Goal: Information Seeking & Learning: Learn about a topic

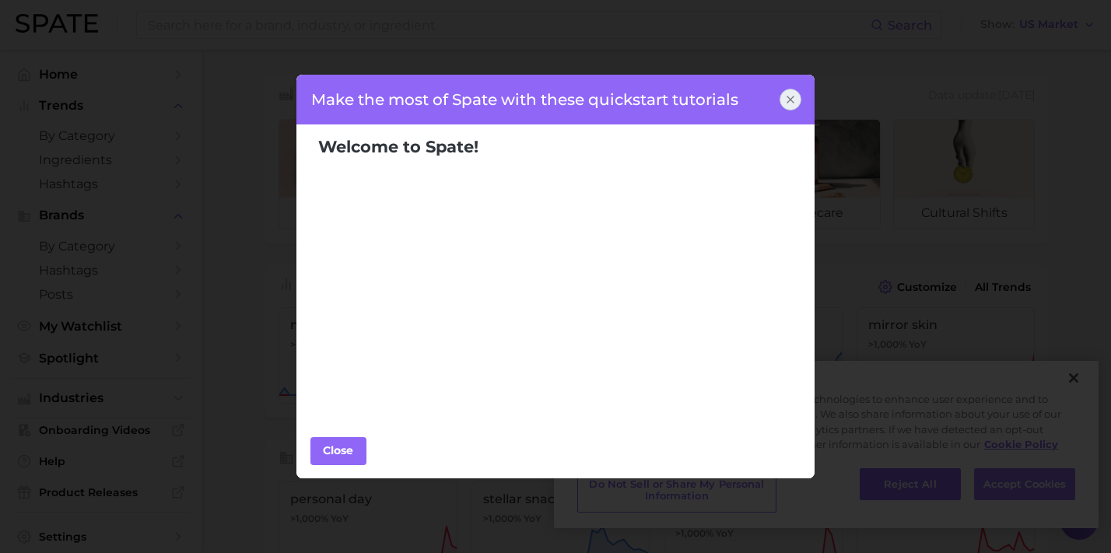
click at [670, 485] on div "Make the most of Spate with these quickstart tutorials Welcome to Spate! Popula…" at bounding box center [555, 276] width 1111 height 553
click at [670, 100] on icon at bounding box center [790, 99] width 12 height 12
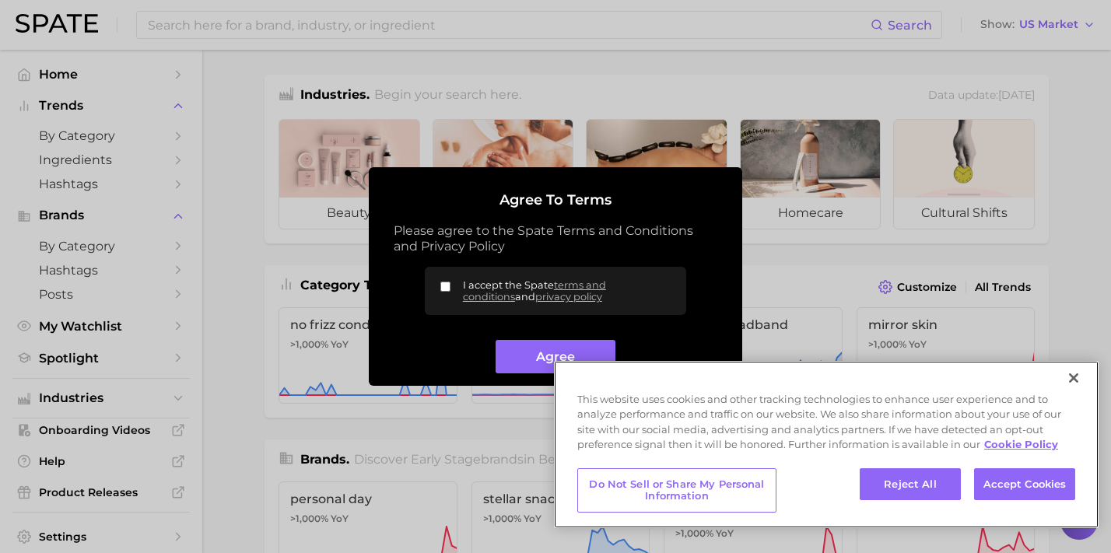
click at [670, 383] on button "Close" at bounding box center [1073, 378] width 34 height 34
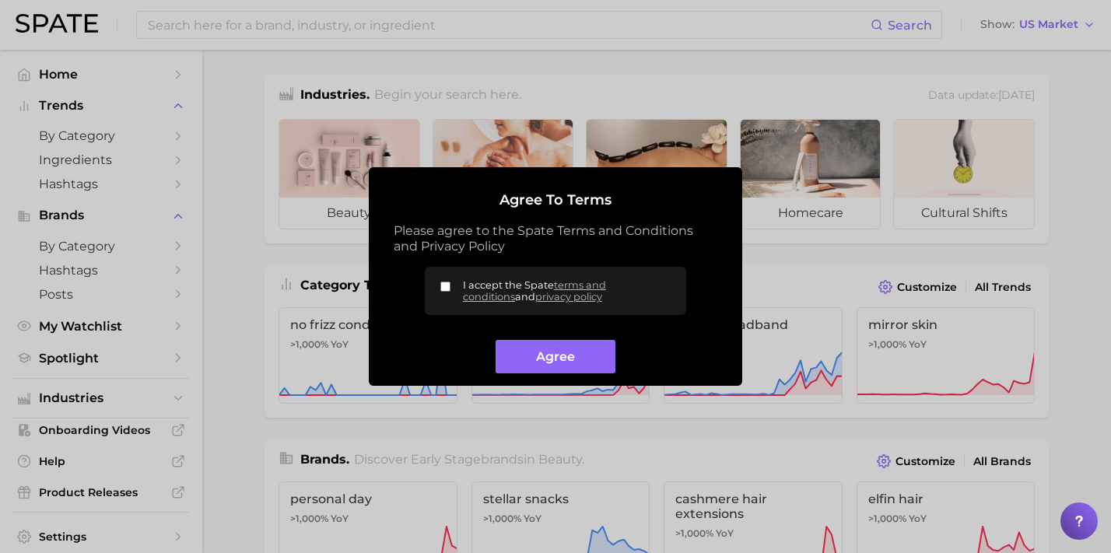
click at [443, 283] on input "I accept the Spate terms and conditions and privacy policy" at bounding box center [445, 287] width 10 height 10
checkbox input "true"
click at [530, 355] on button "Agree" at bounding box center [555, 356] width 119 height 33
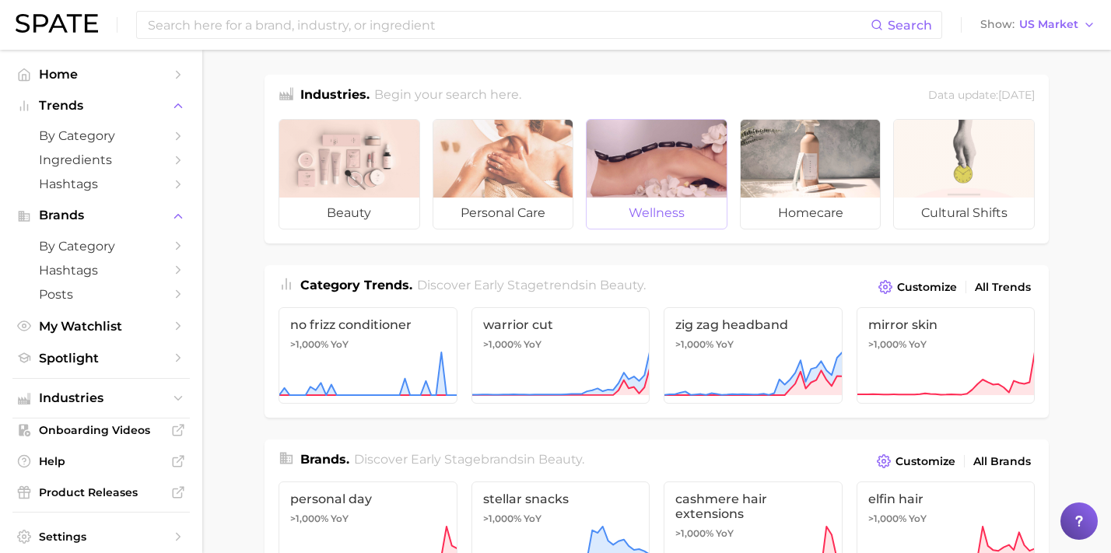
click at [670, 195] on div at bounding box center [657, 159] width 140 height 78
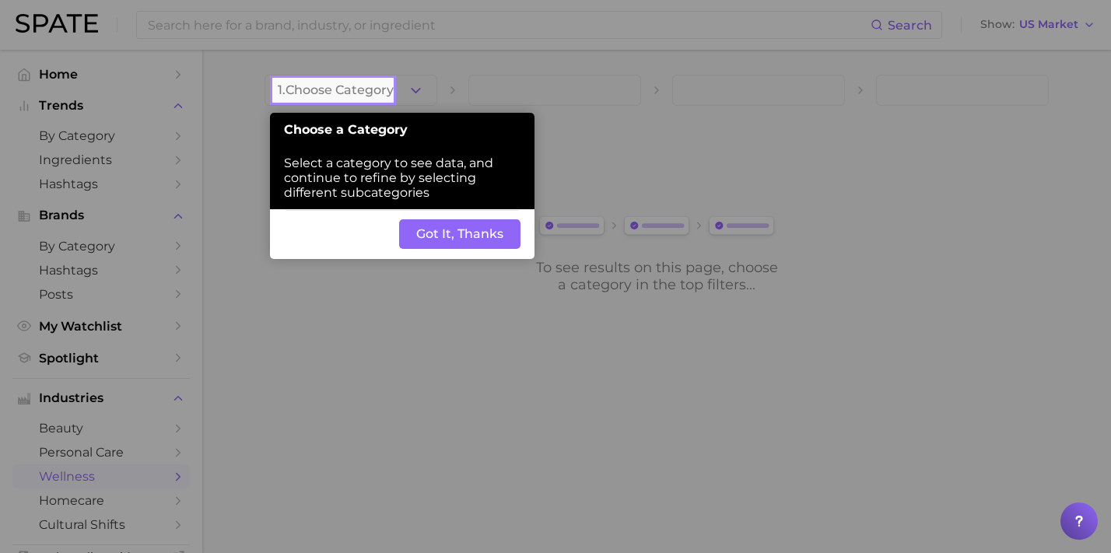
click at [458, 221] on button "Got It, Thanks" at bounding box center [459, 234] width 121 height 30
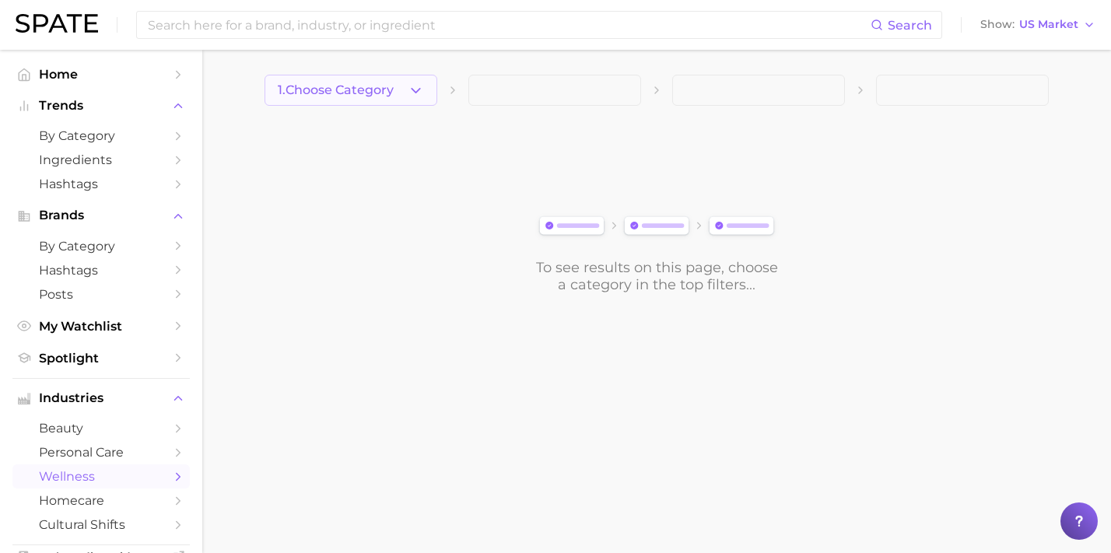
click at [345, 93] on span "1. Choose Category" at bounding box center [336, 90] width 116 height 14
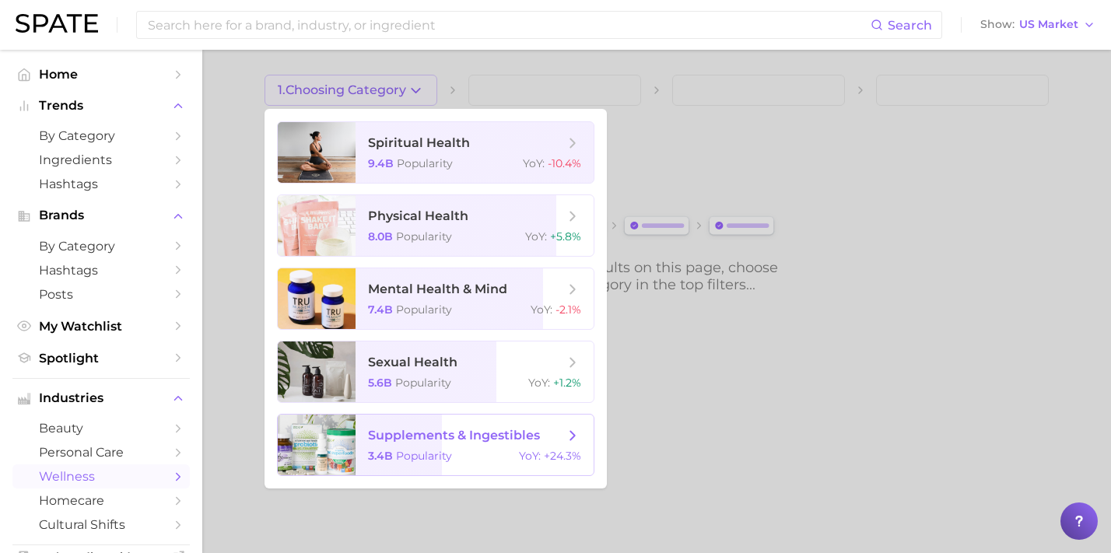
click at [485, 468] on span "supplements & ingestibles 3.4b Popularity YoY : +24.3%" at bounding box center [474, 445] width 238 height 61
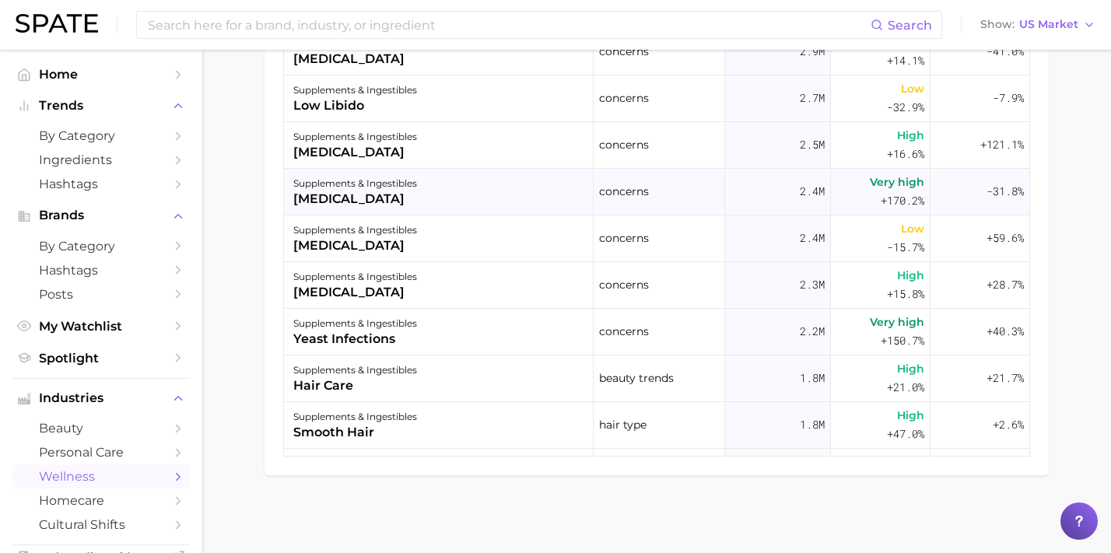
scroll to position [842, 0]
click at [408, 383] on div "supplements & ingestibles hair care" at bounding box center [439, 379] width 310 height 47
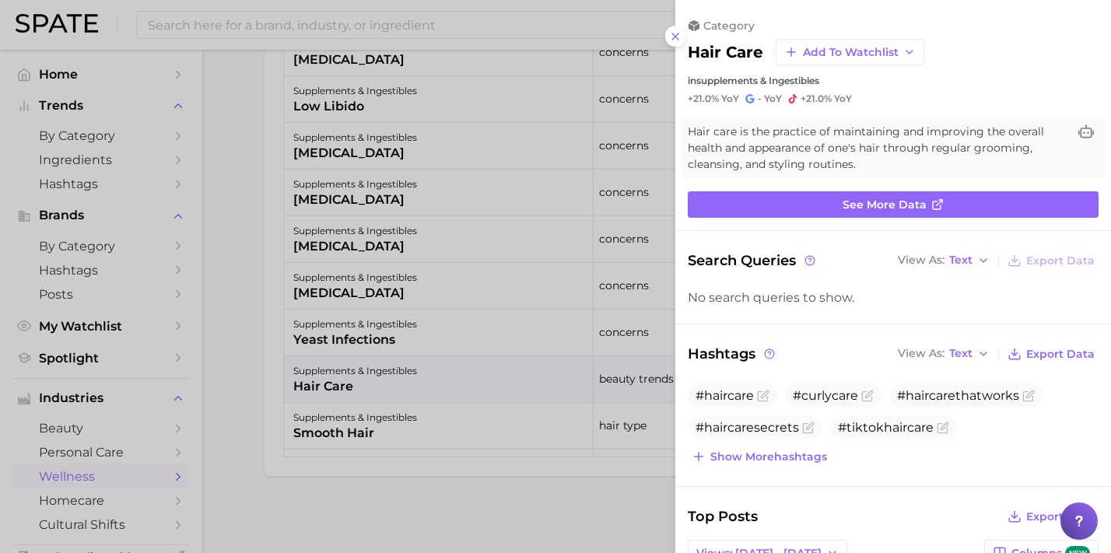
scroll to position [0, 0]
click at [670, 34] on icon at bounding box center [675, 36] width 12 height 12
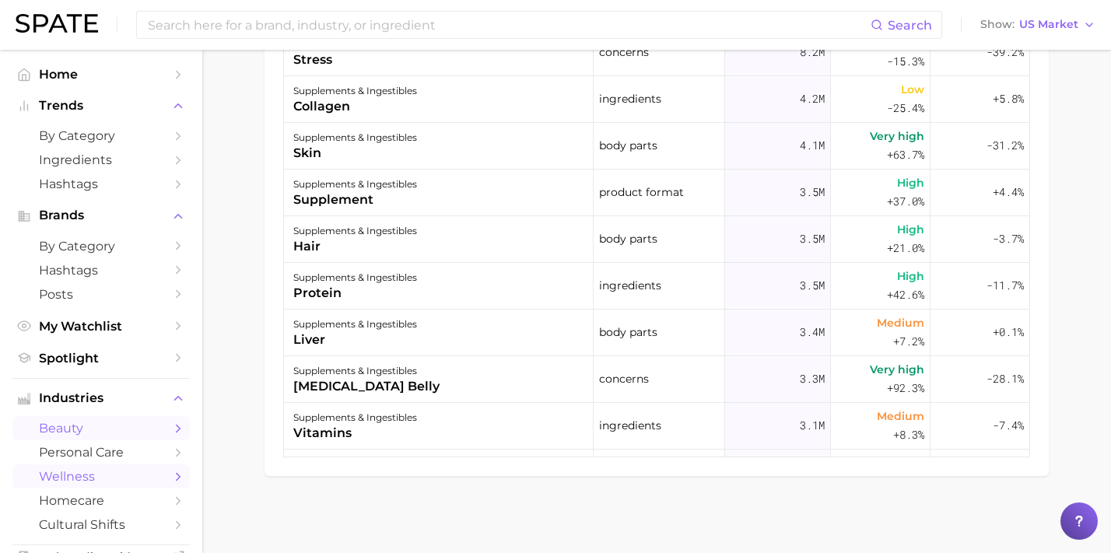
click at [112, 421] on span "beauty" at bounding box center [101, 428] width 124 height 15
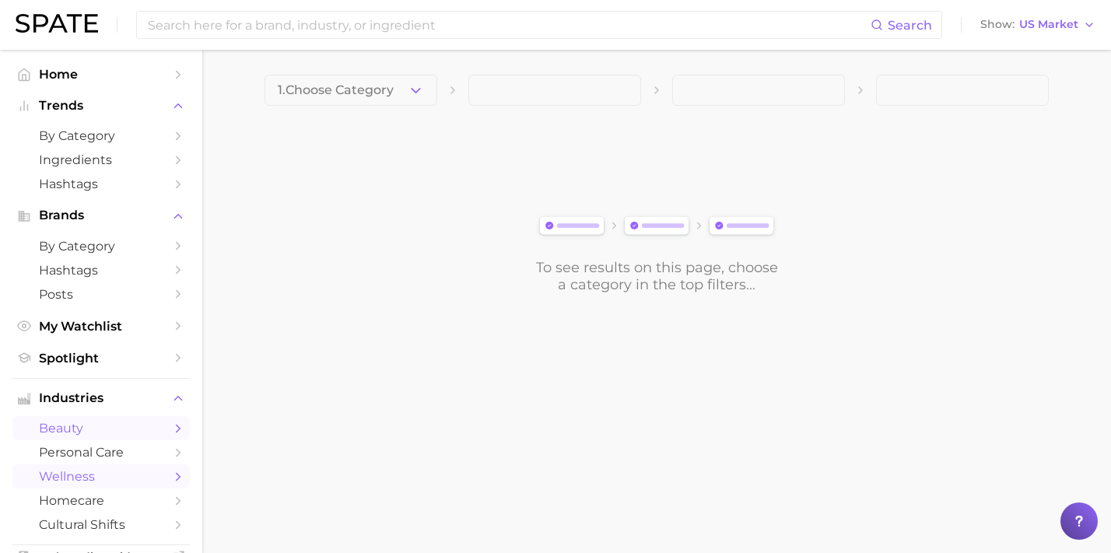
click at [114, 464] on link "wellness" at bounding box center [100, 476] width 177 height 24
click at [389, 85] on button "1. Choose Category" at bounding box center [350, 90] width 173 height 31
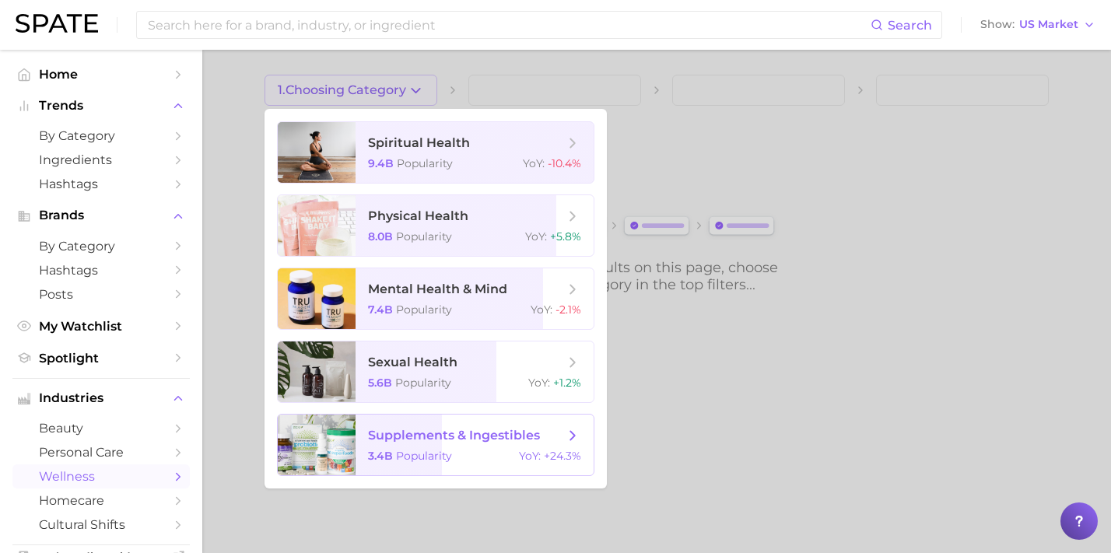
click at [531, 435] on span "supplements & ingestibles" at bounding box center [466, 435] width 196 height 17
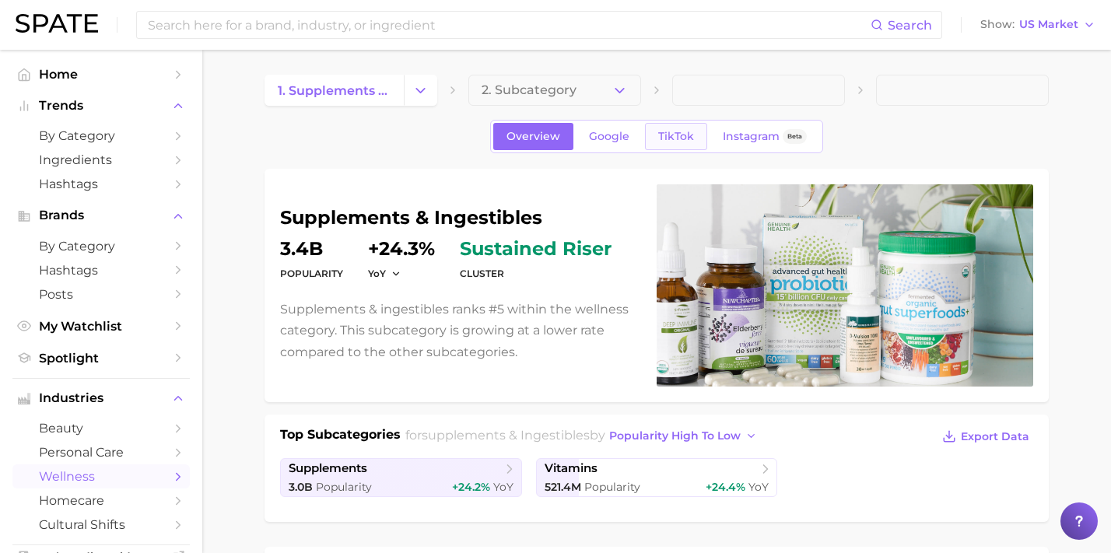
click at [661, 139] on span "TikTok" at bounding box center [676, 136] width 36 height 13
